Goal: Obtain resource: Download file/media

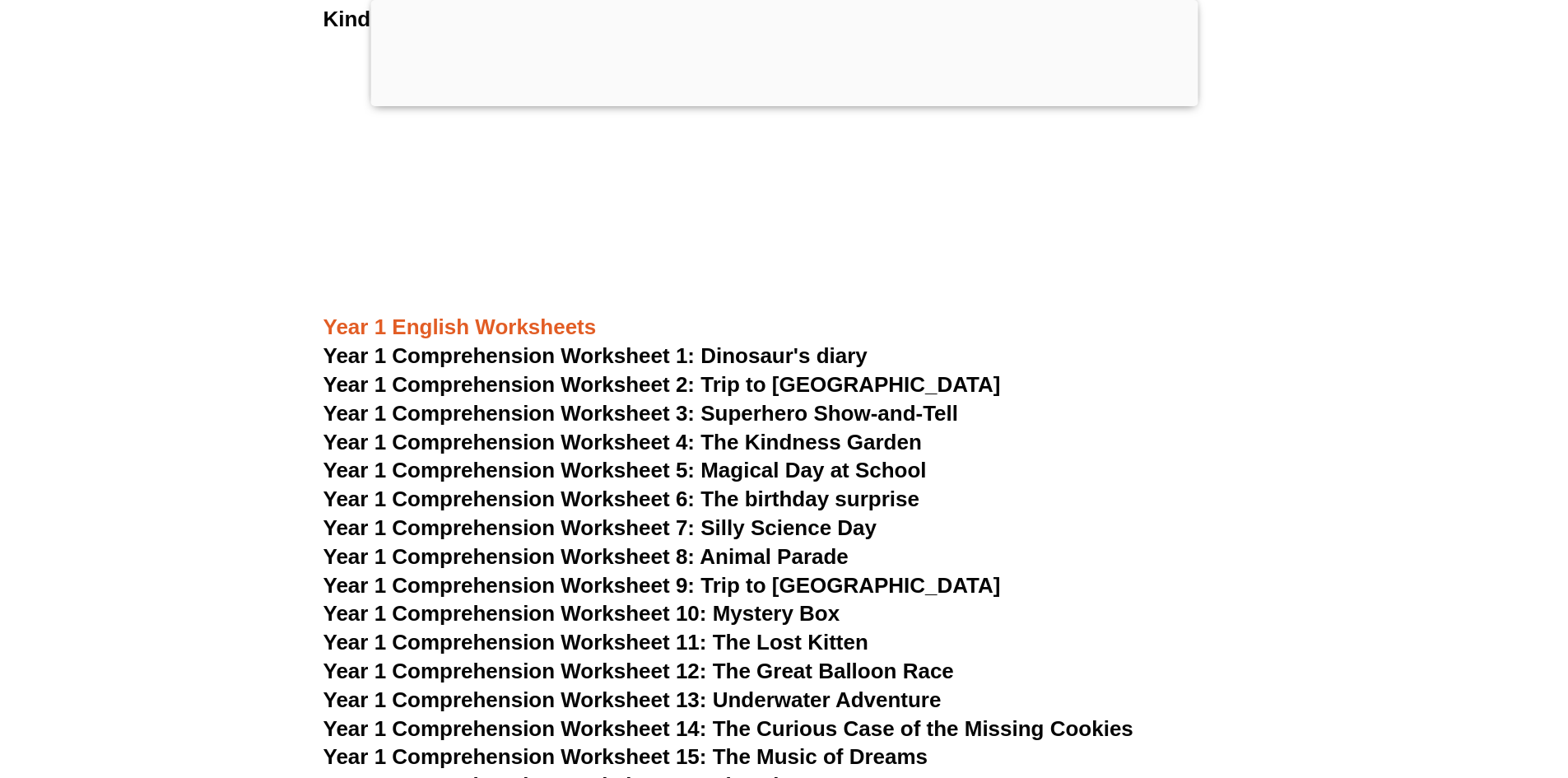
scroll to position [1971, 0]
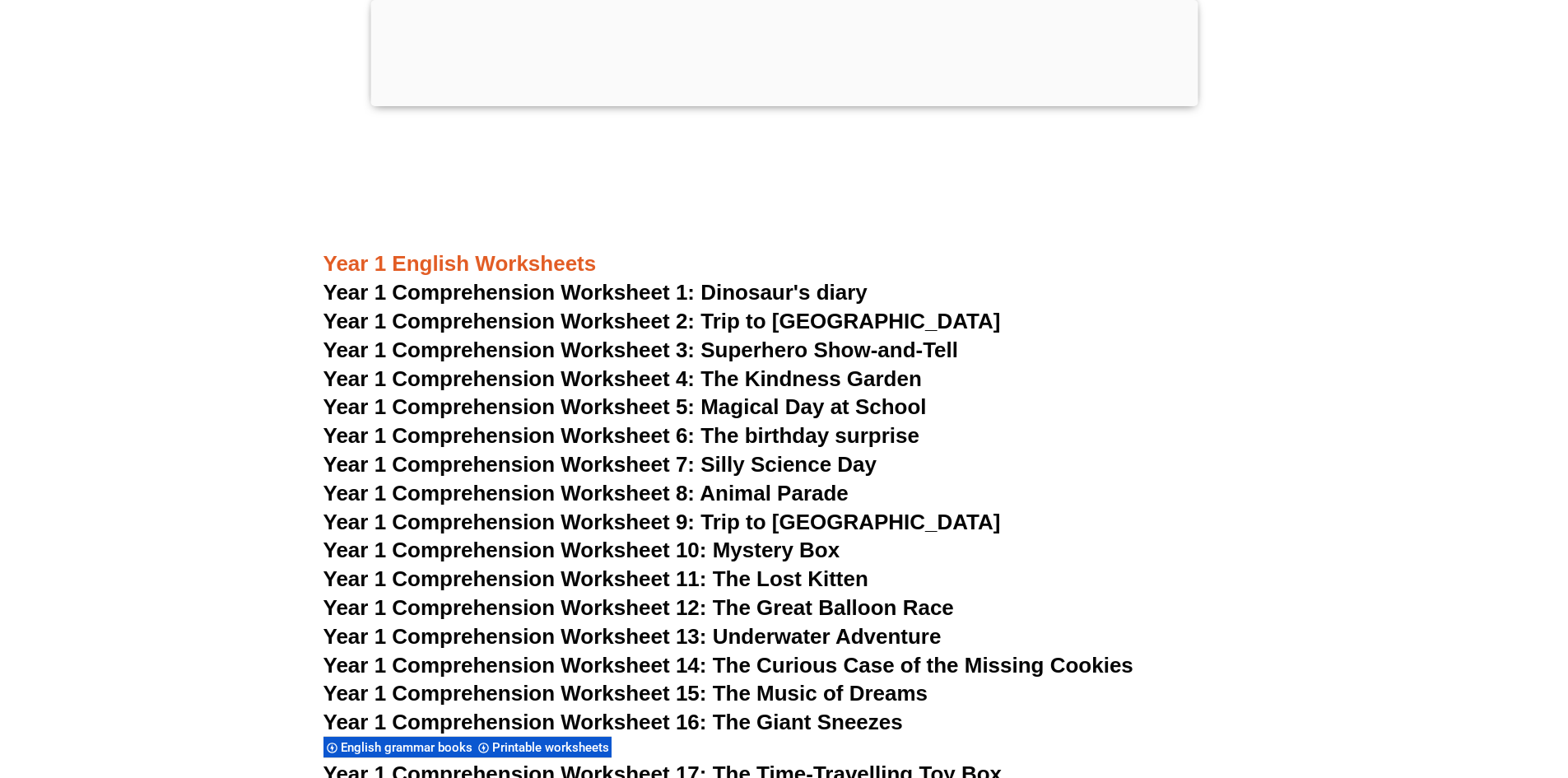
click at [810, 319] on span "Year 1 Comprehension Worksheet 2: Trip to England" at bounding box center [662, 321] width 678 height 25
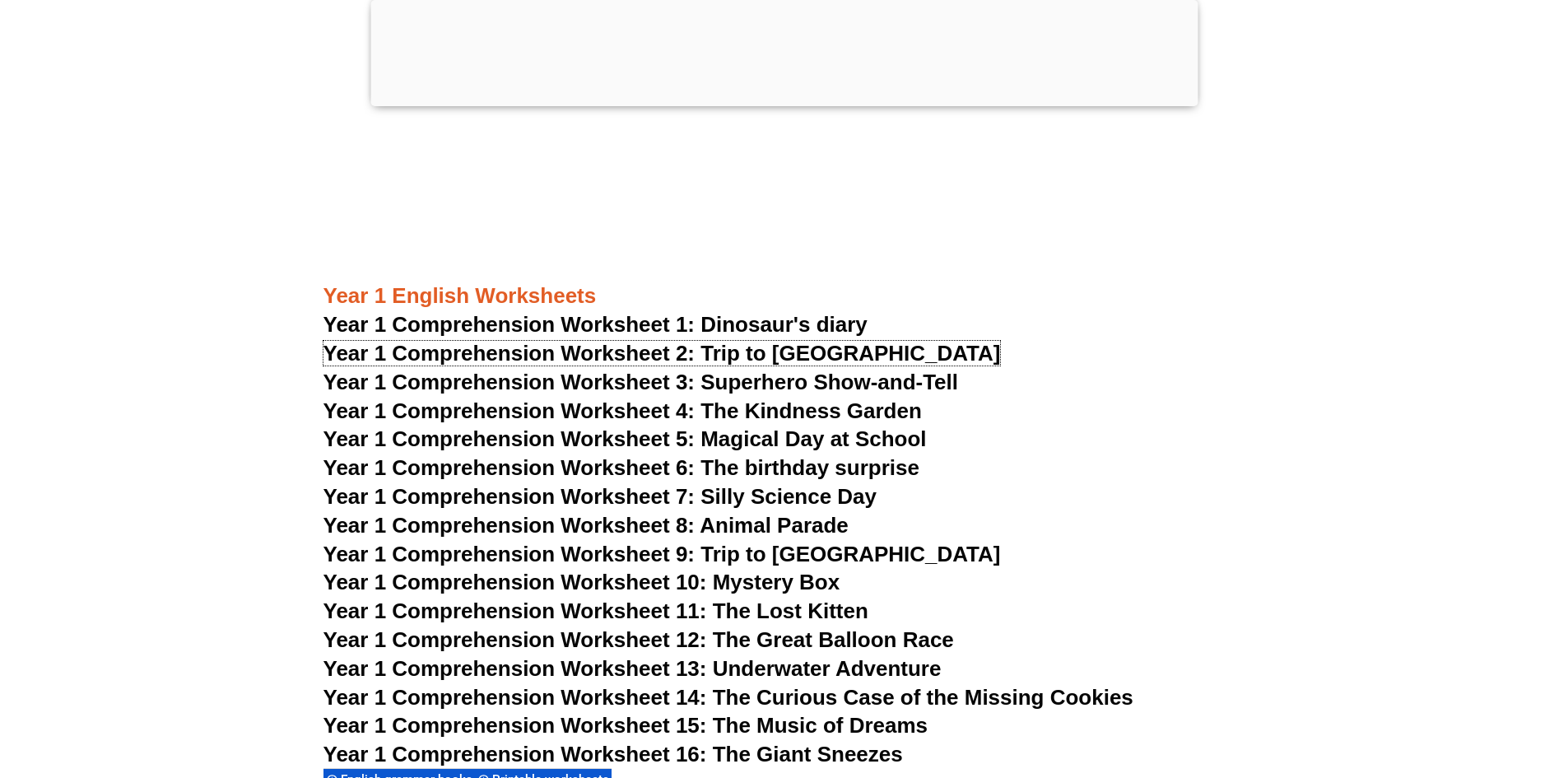
scroll to position [2053, 0]
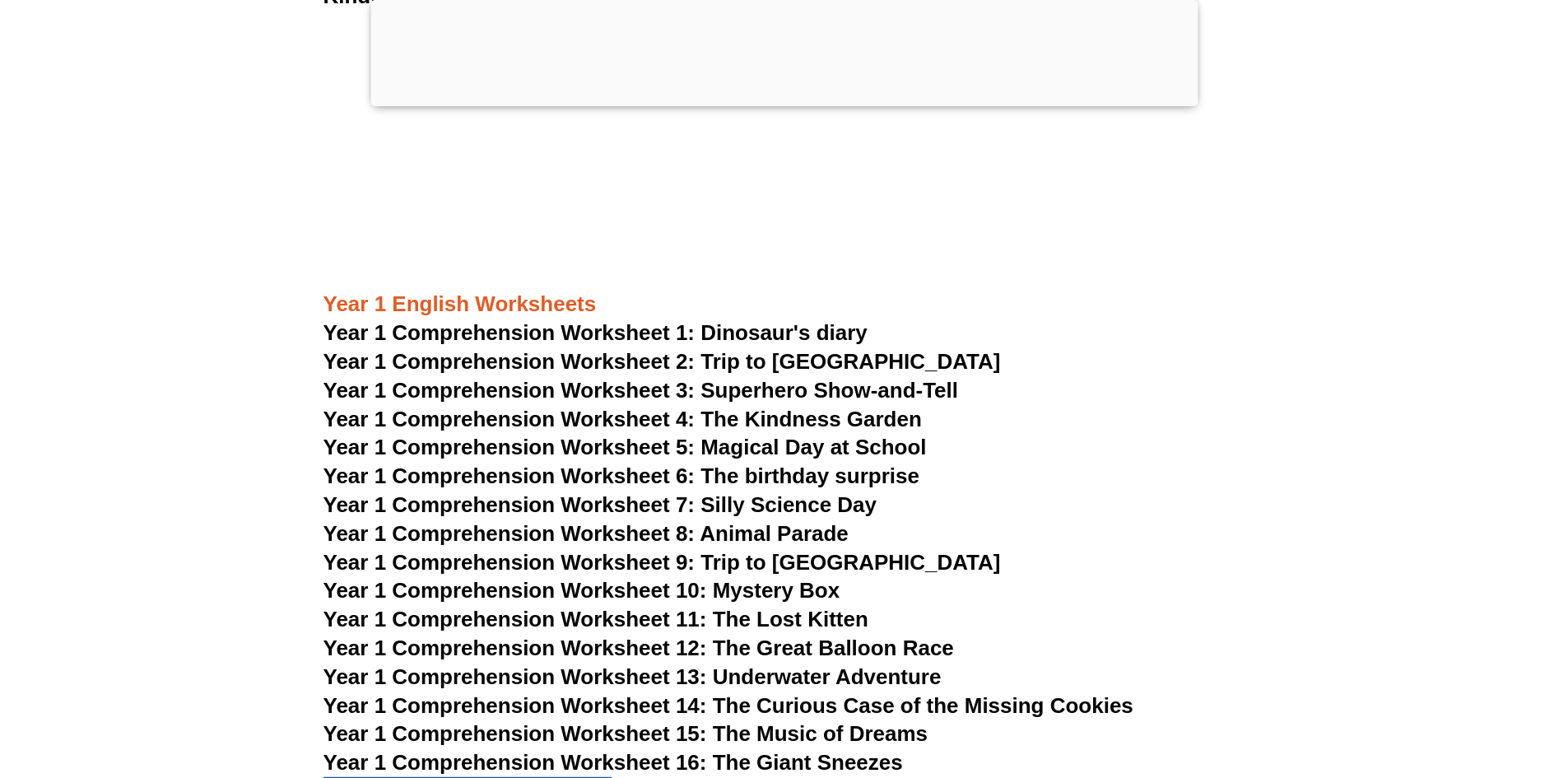
click at [798, 417] on span "Year 1 Comprehension Worksheet 4: The Kindness Garden" at bounding box center [622, 418] width 599 height 25
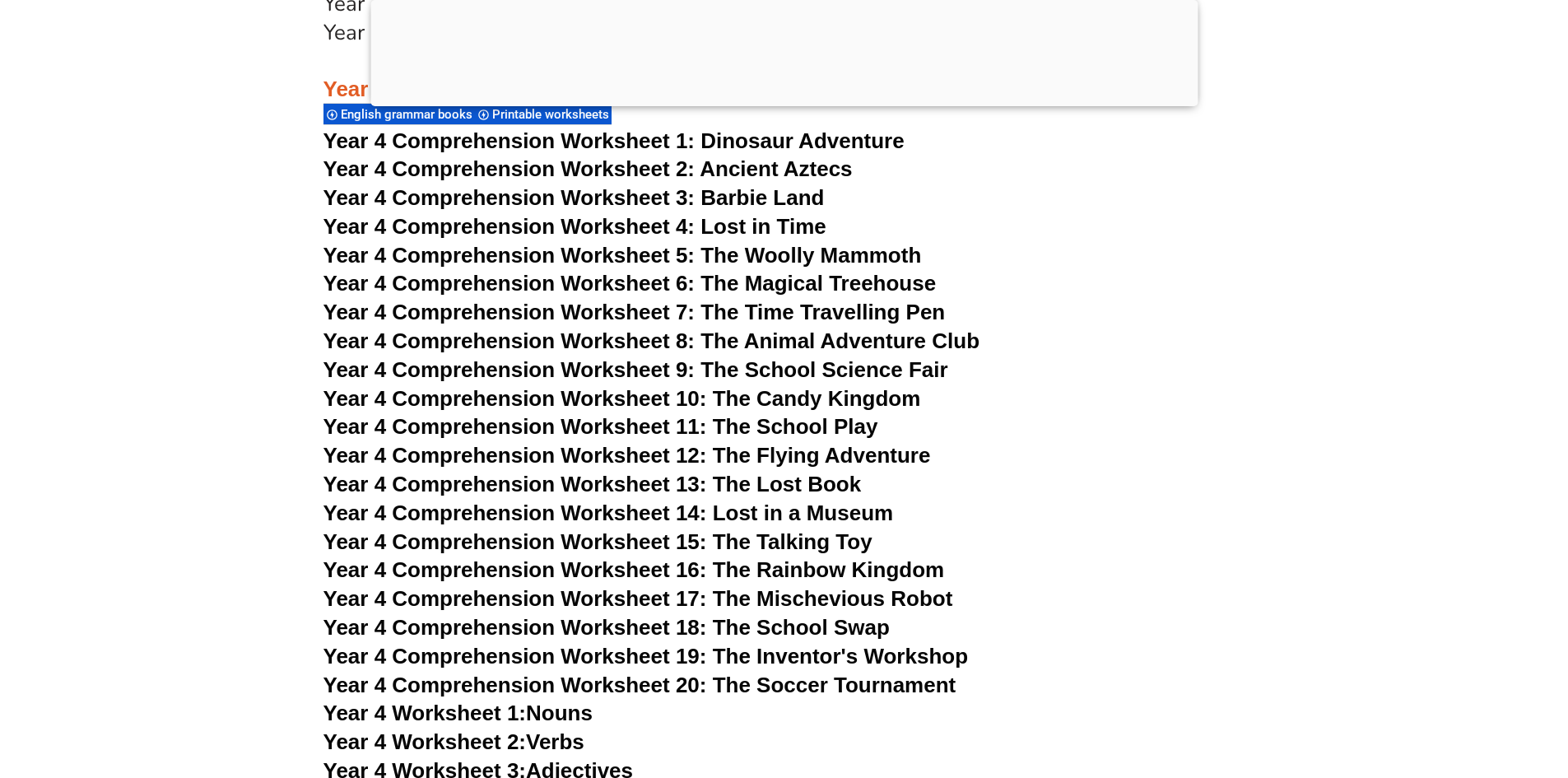
scroll to position [6745, 0]
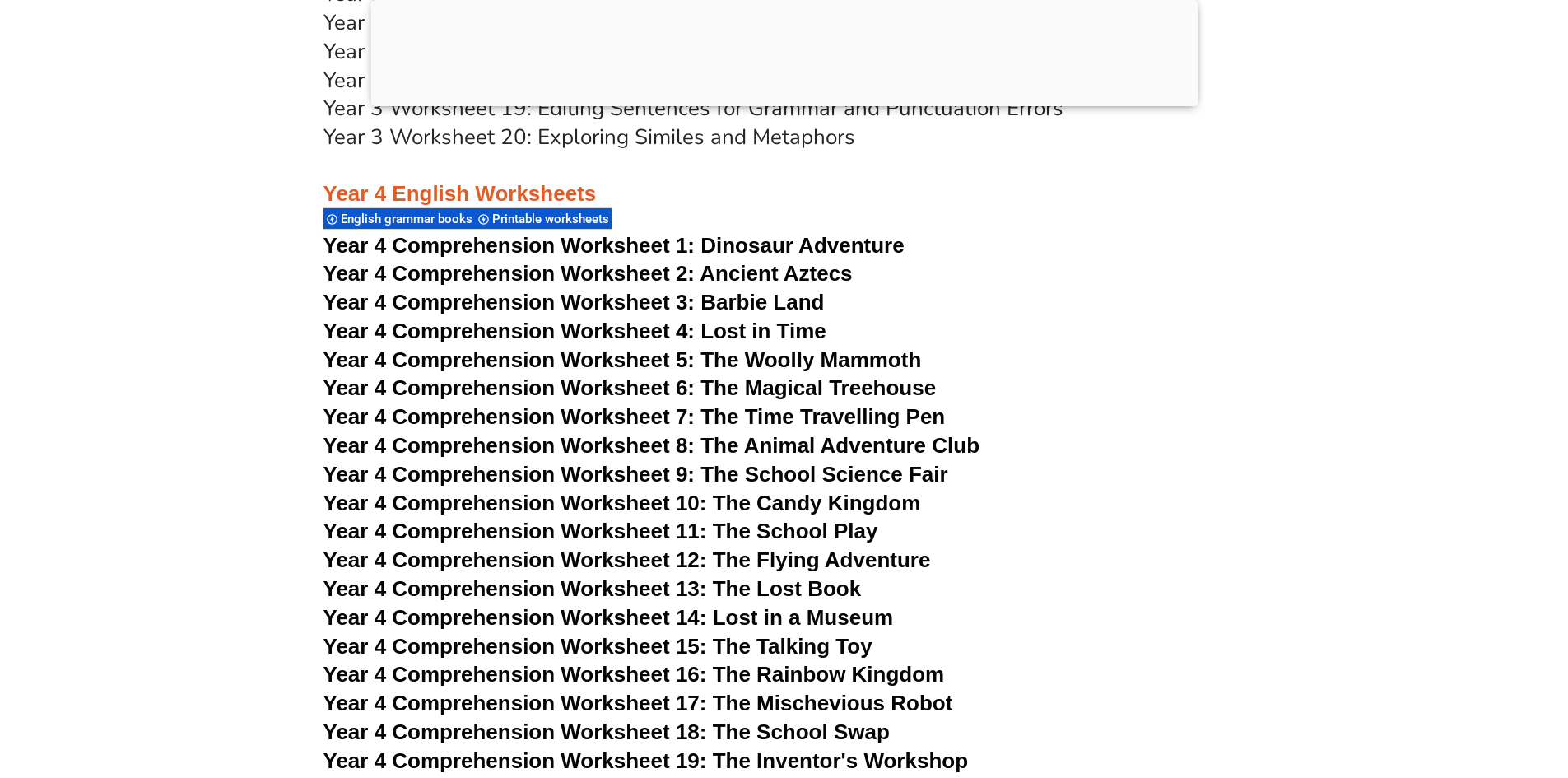
click at [730, 299] on span "Year 4 Comprehension Worksheet 3: Barbie Land" at bounding box center [574, 302] width 501 height 25
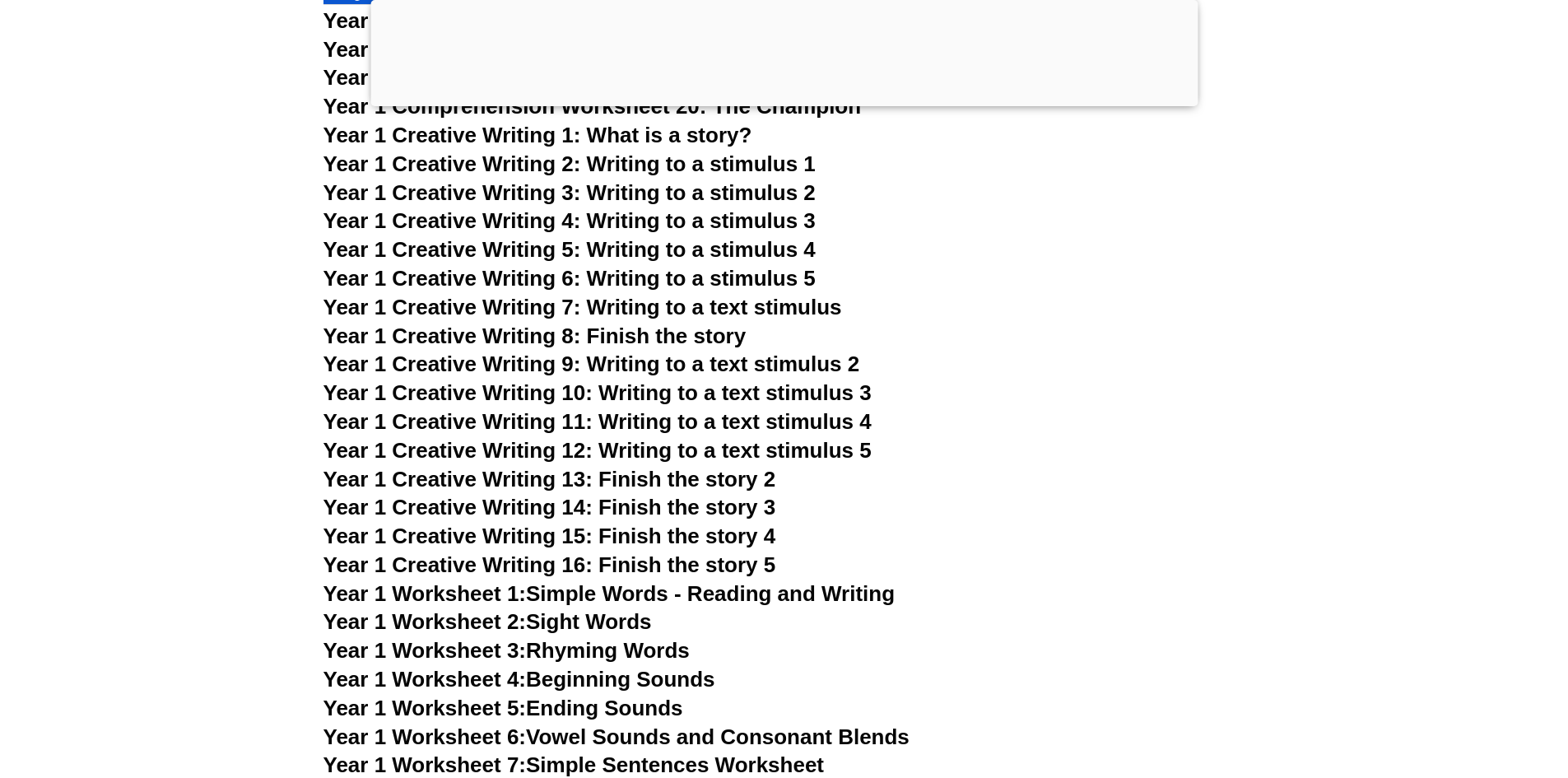
scroll to position [2877, 0]
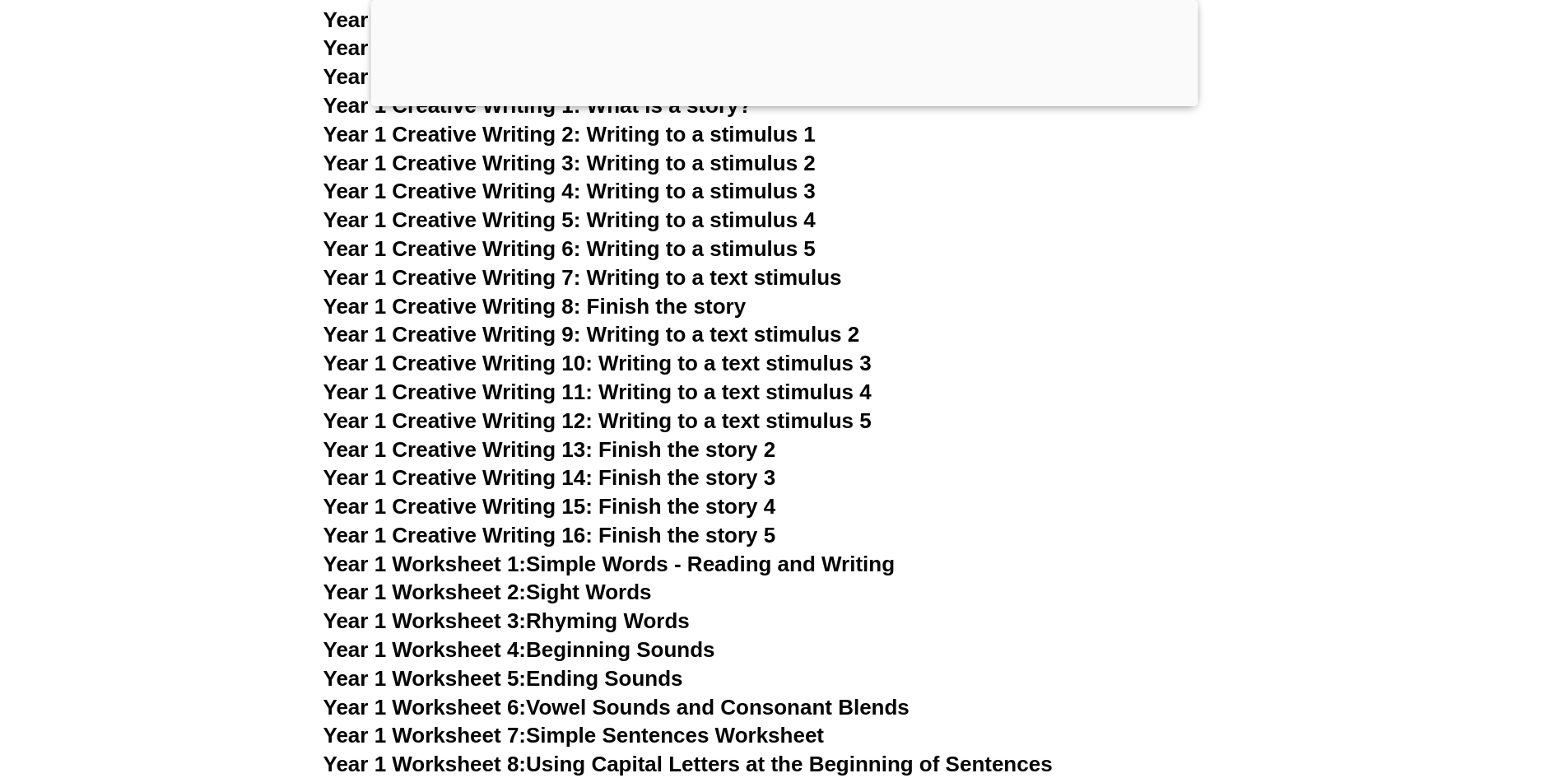
click at [670, 616] on link "Year 1 Worksheet 3: Rhyming Words" at bounding box center [507, 620] width 366 height 25
